Goal: Transaction & Acquisition: Obtain resource

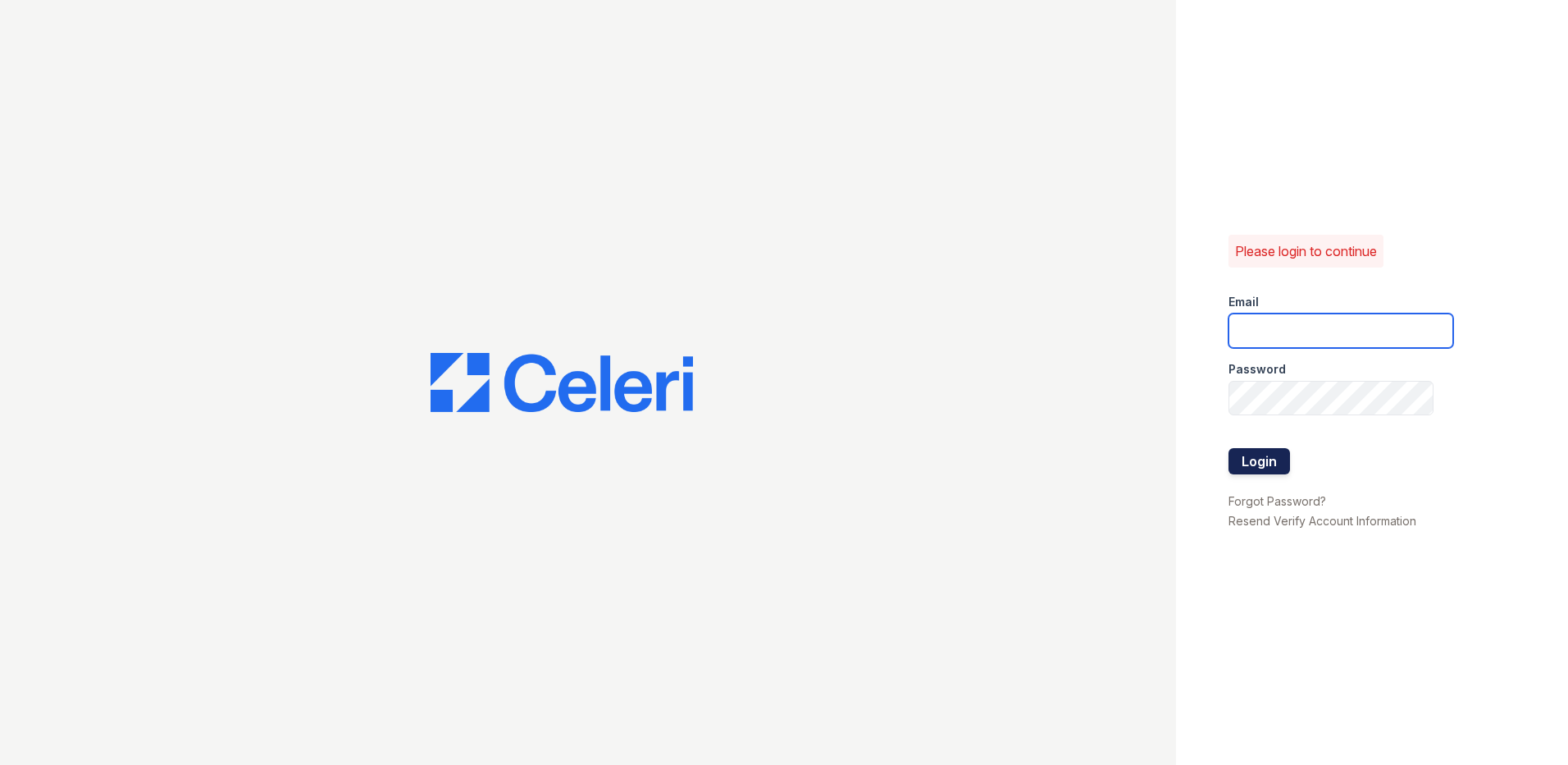
type input "Autumncreek.pm@cafmanagement.com"
click at [1241, 469] on button "Login" at bounding box center [1259, 461] width 62 height 26
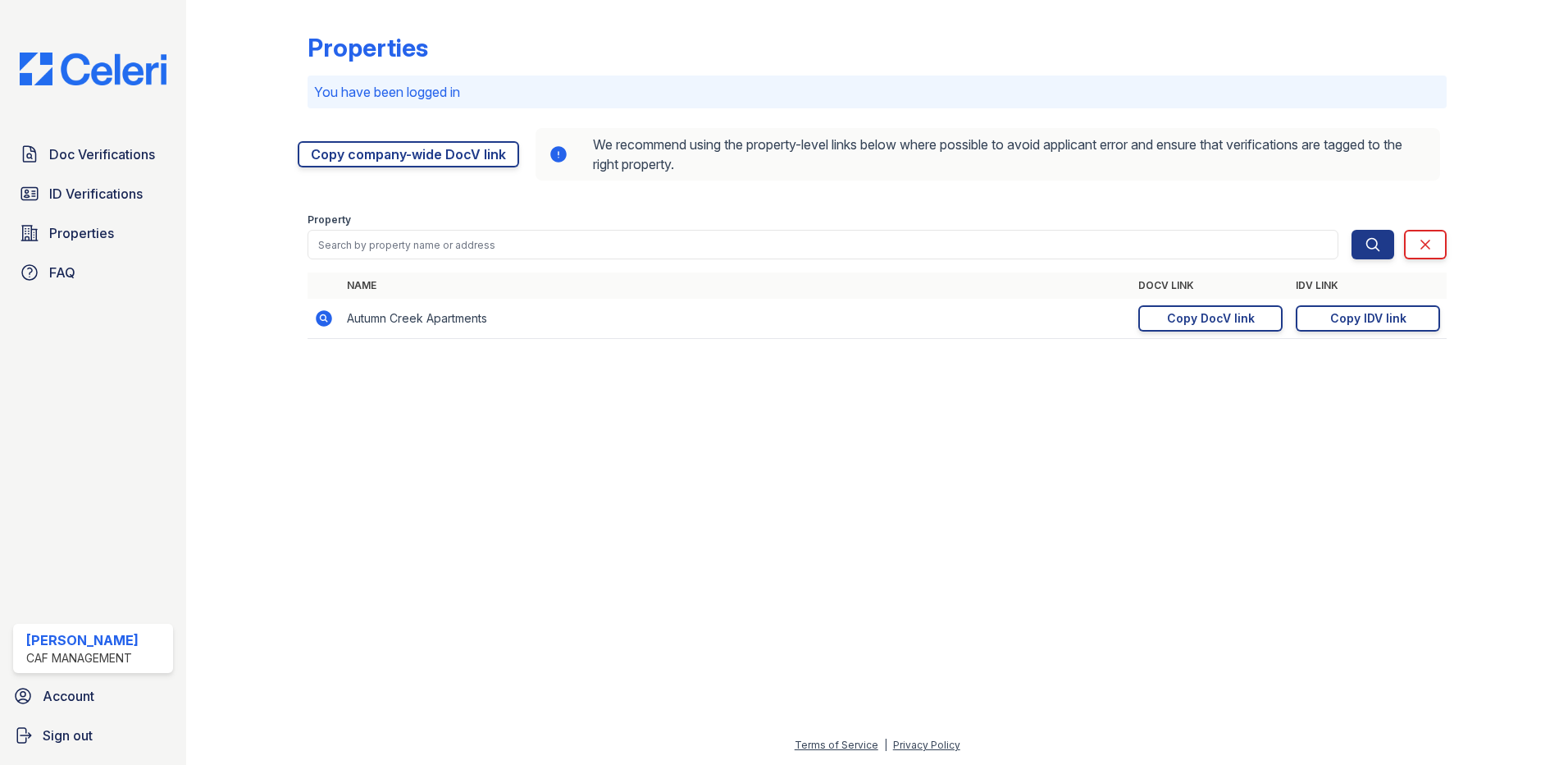
click at [88, 163] on span "Doc Verifications" at bounding box center [102, 153] width 106 height 19
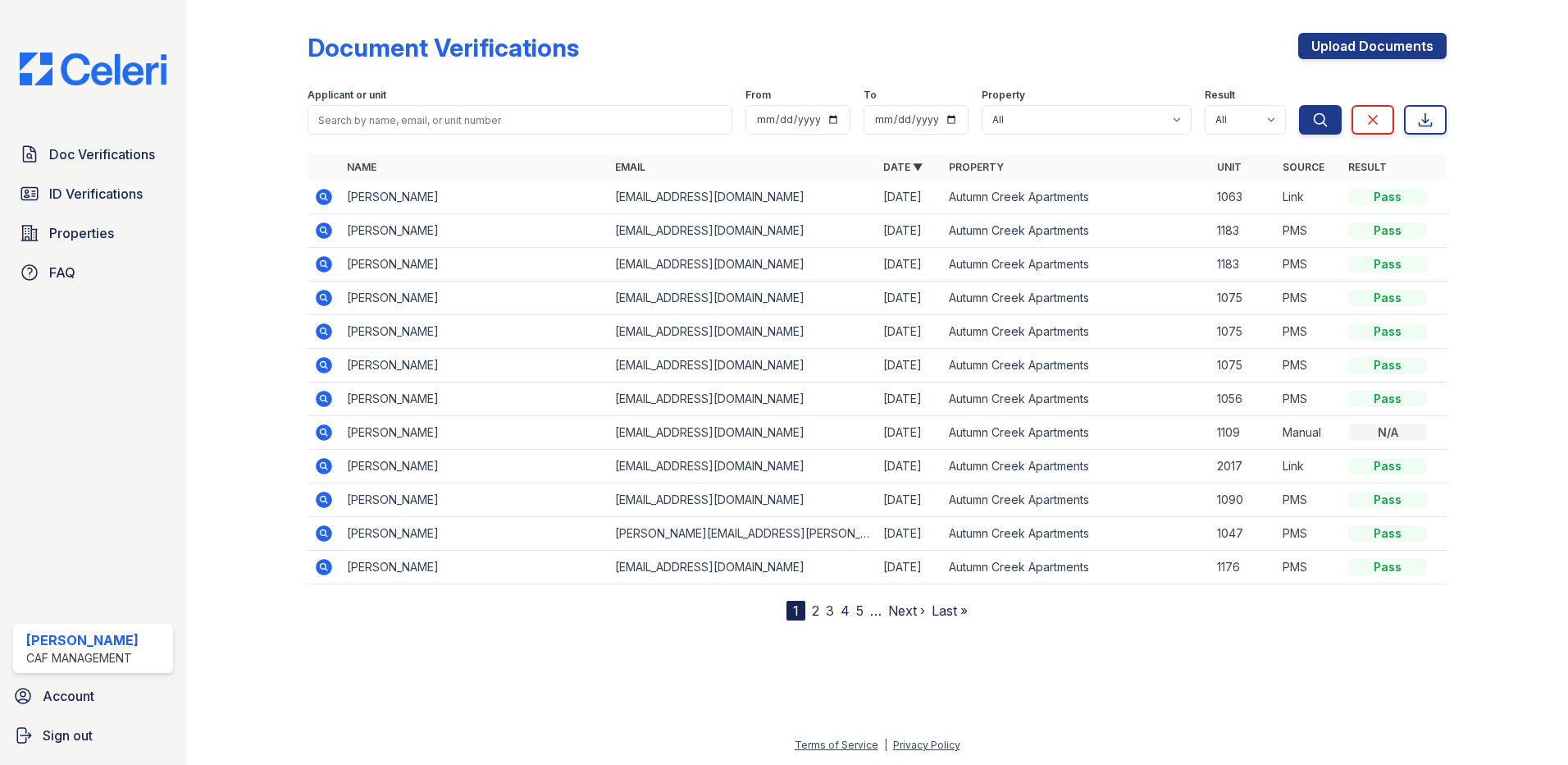
click at [436, 95] on div "Applicant or unit" at bounding box center [520, 97] width 425 height 16
click at [453, 125] on input "search" at bounding box center [520, 119] width 425 height 30
type input "kam"
click at [1299, 105] on button "Search" at bounding box center [1320, 119] width 42 height 30
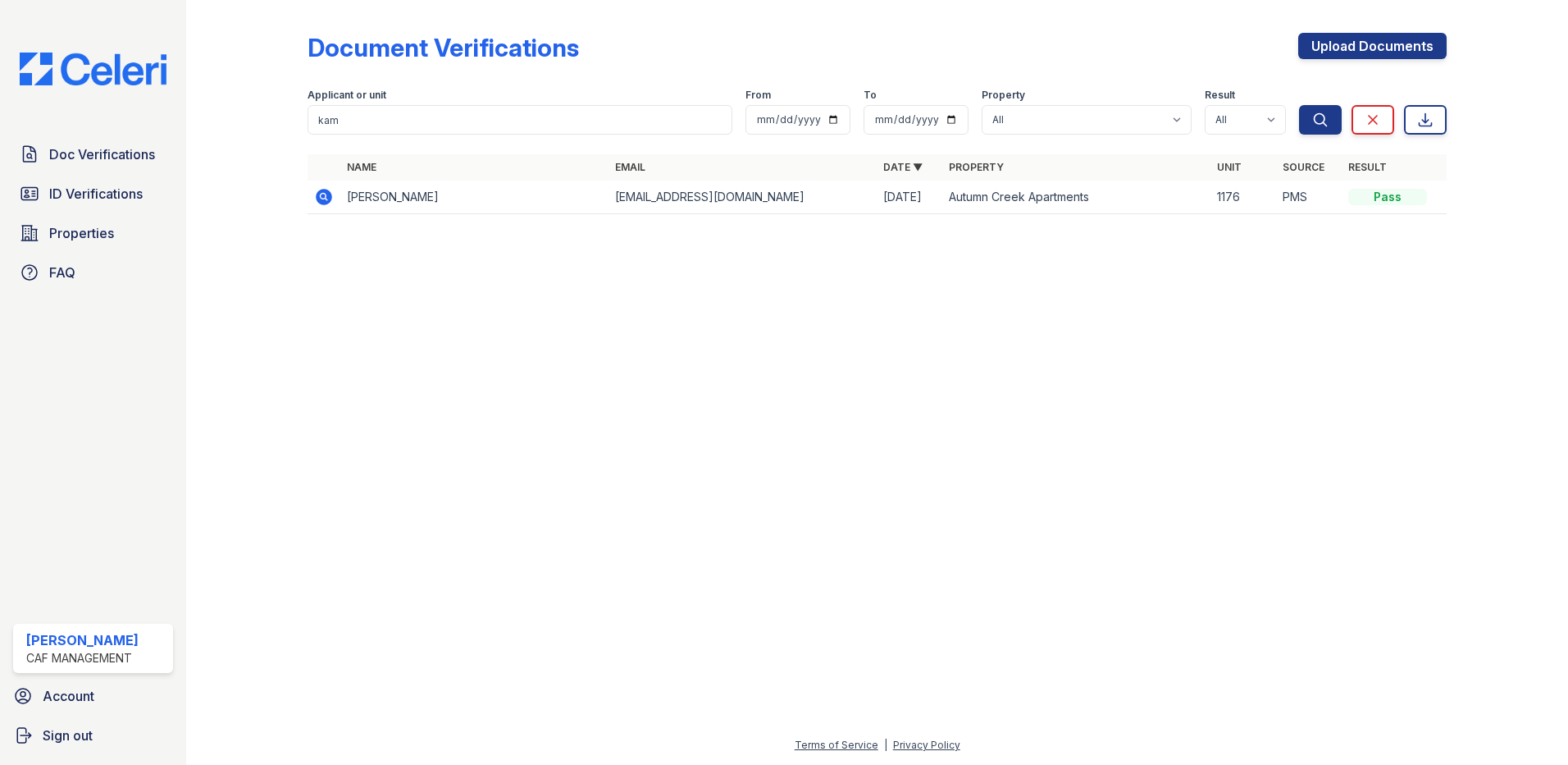
click at [324, 188] on icon at bounding box center [323, 197] width 19 height 19
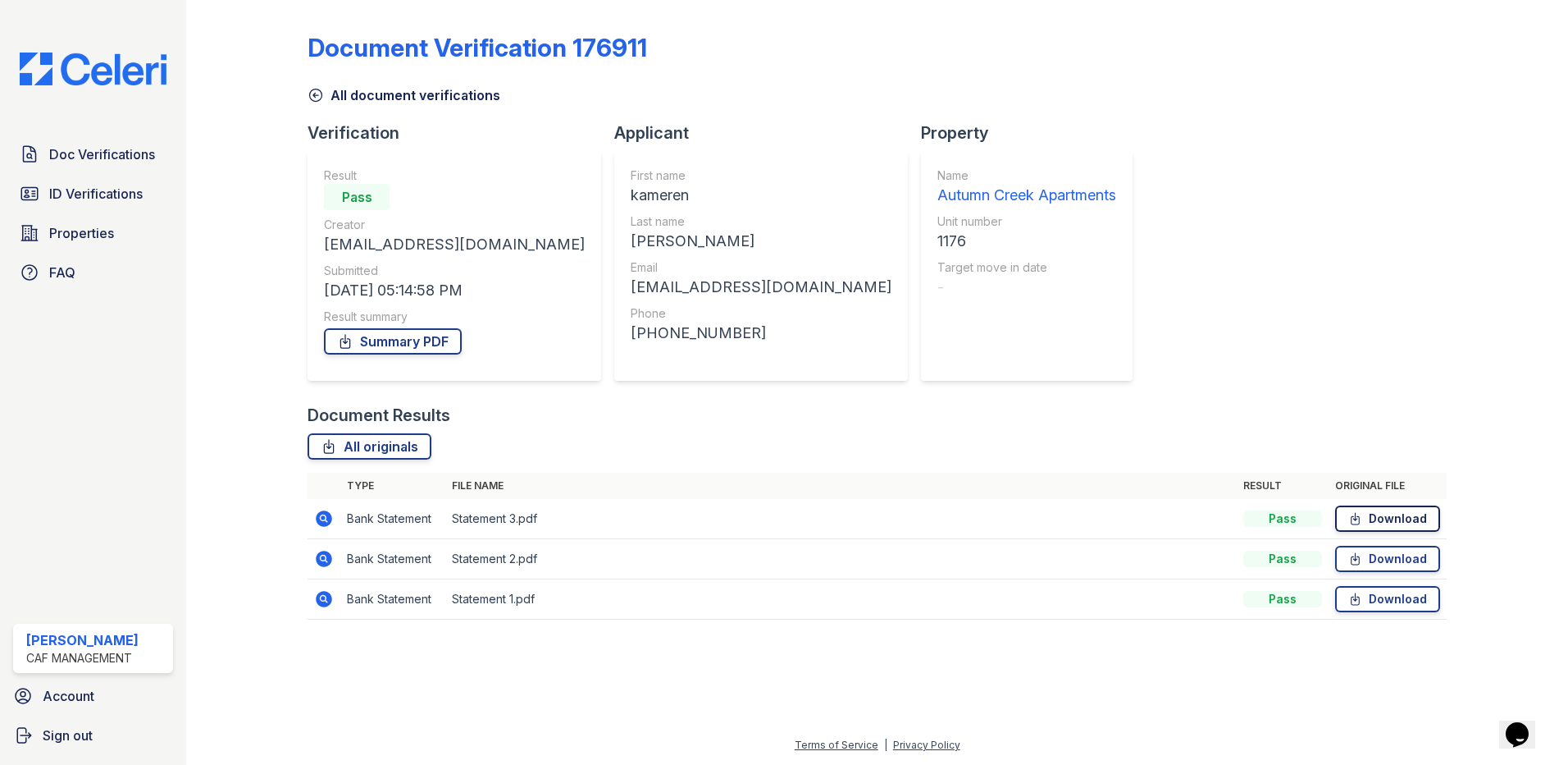
click at [1395, 515] on link "Download" at bounding box center [1388, 518] width 105 height 26
click at [1396, 557] on link "Download" at bounding box center [1388, 558] width 105 height 26
click at [1375, 609] on link "Download" at bounding box center [1388, 599] width 105 height 26
click at [232, 97] on div at bounding box center [260, 321] width 95 height 629
click at [319, 95] on icon at bounding box center [315, 95] width 16 height 16
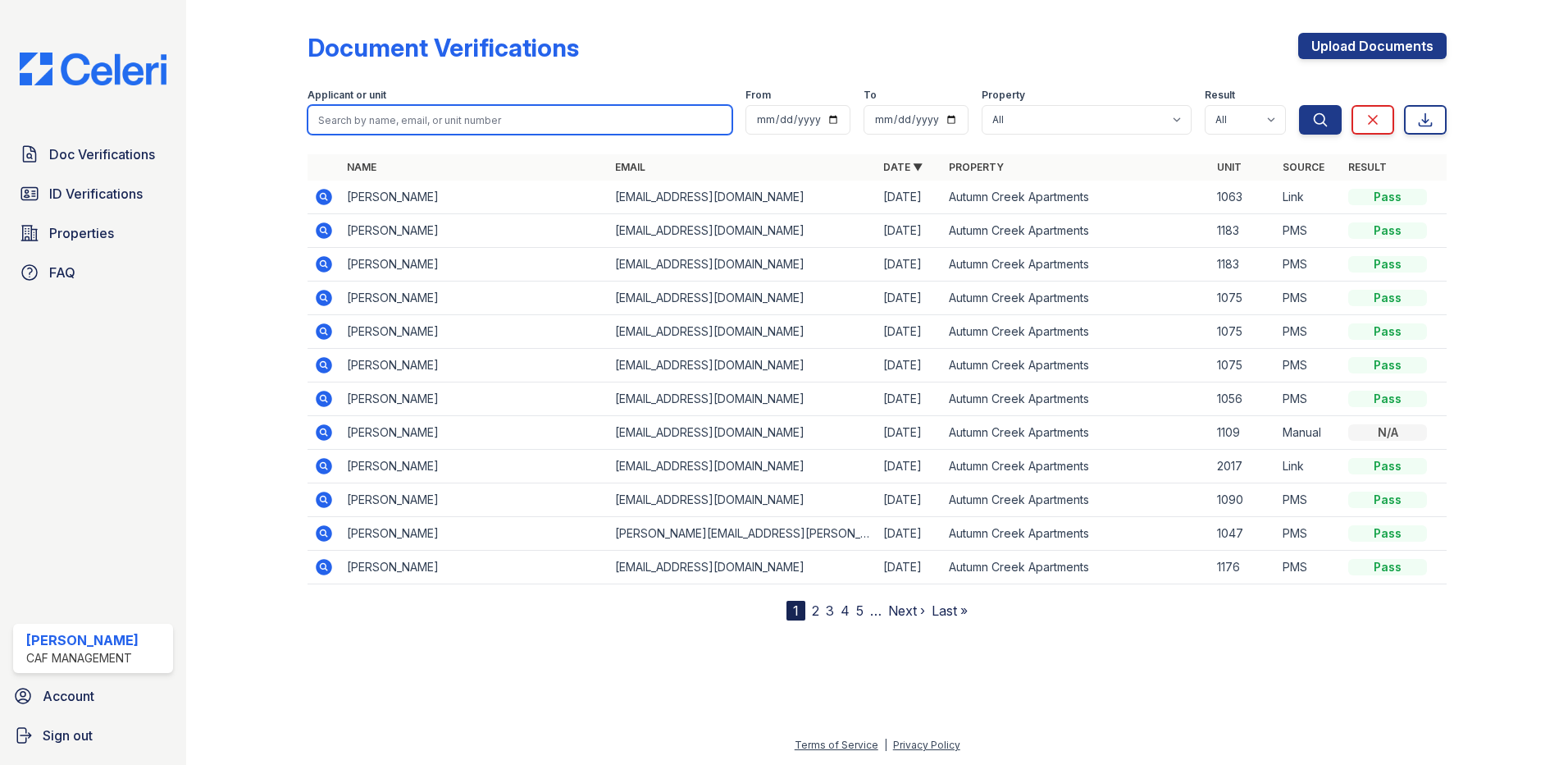
click at [385, 108] on input "search" at bounding box center [520, 119] width 425 height 30
type input "ian"
click at [1299, 105] on button "Search" at bounding box center [1320, 119] width 42 height 30
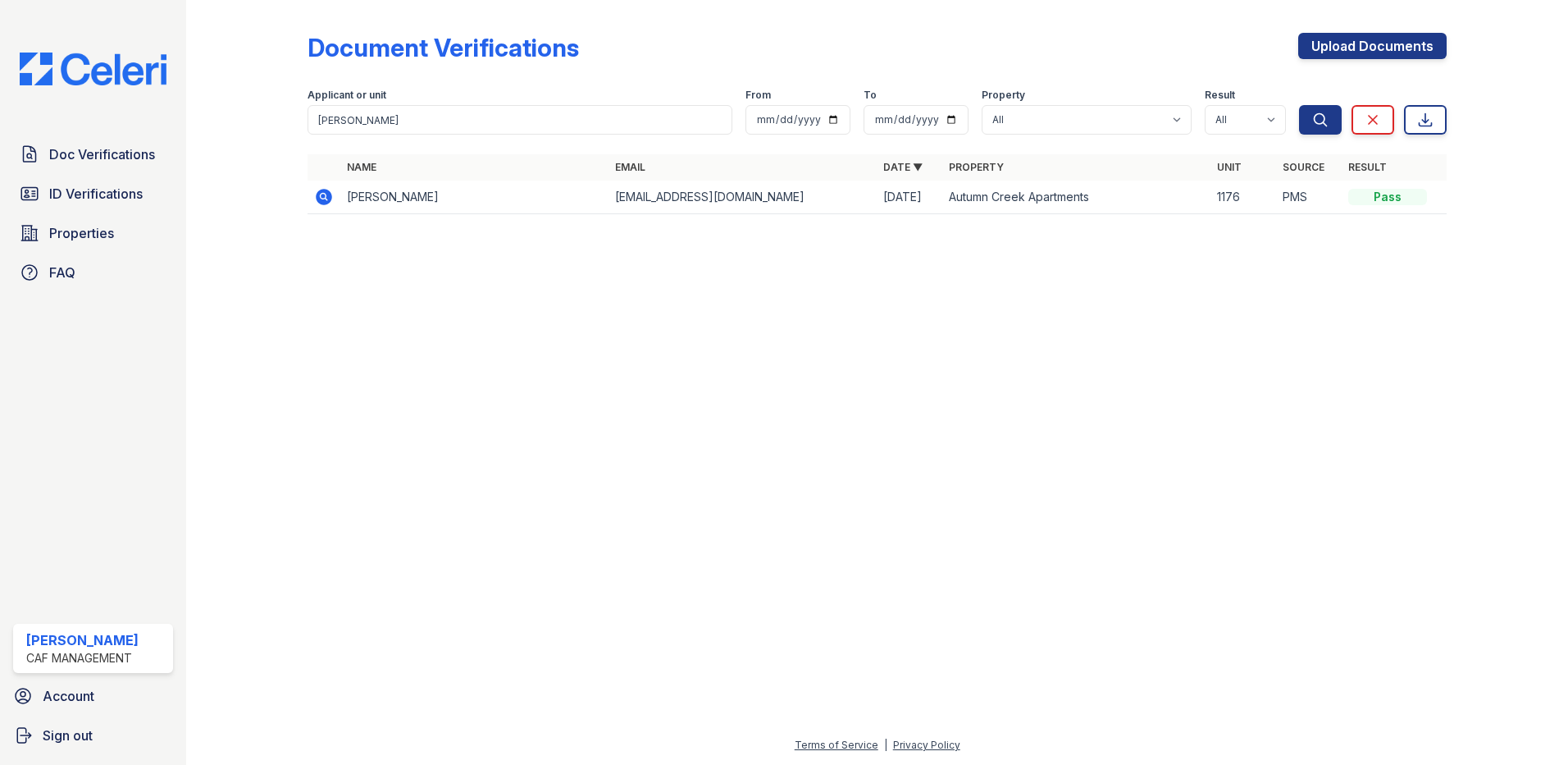
click at [321, 200] on icon at bounding box center [323, 197] width 16 height 16
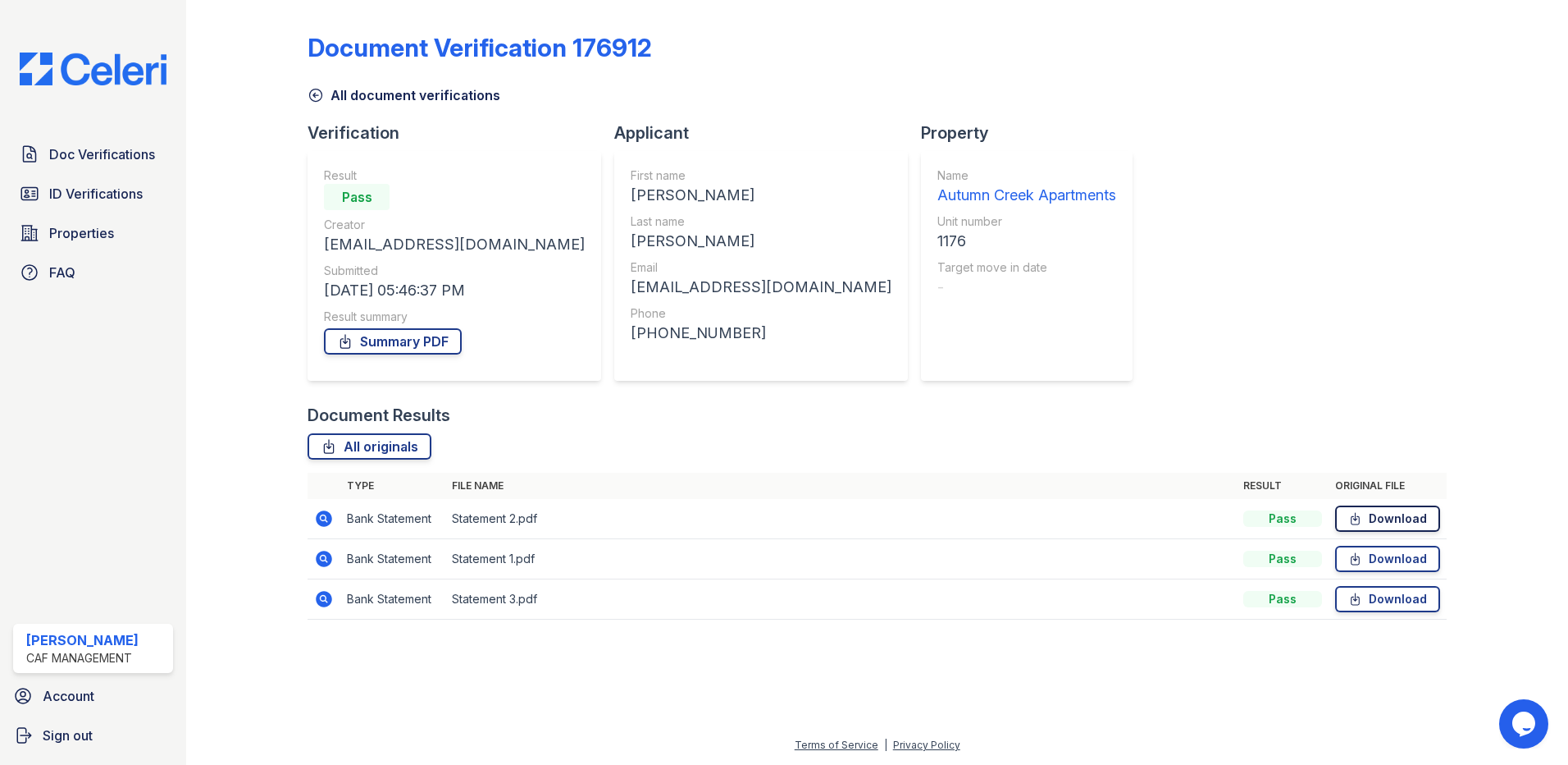
click at [1393, 521] on link "Download" at bounding box center [1388, 518] width 105 height 26
